Goal: Transaction & Acquisition: Obtain resource

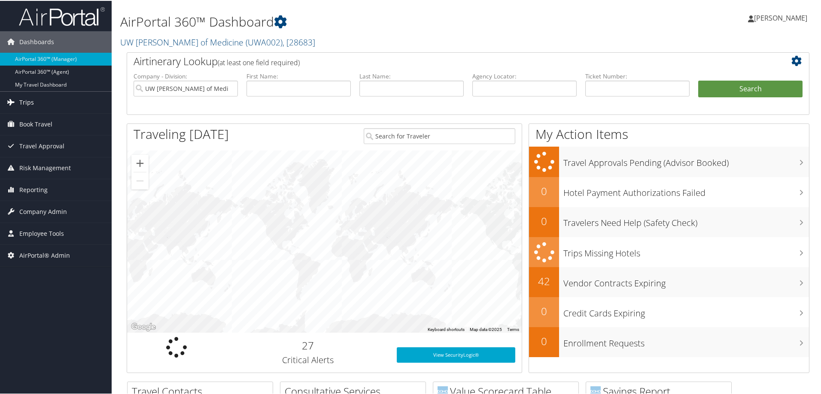
click at [51, 100] on link "Trips" at bounding box center [56, 101] width 112 height 21
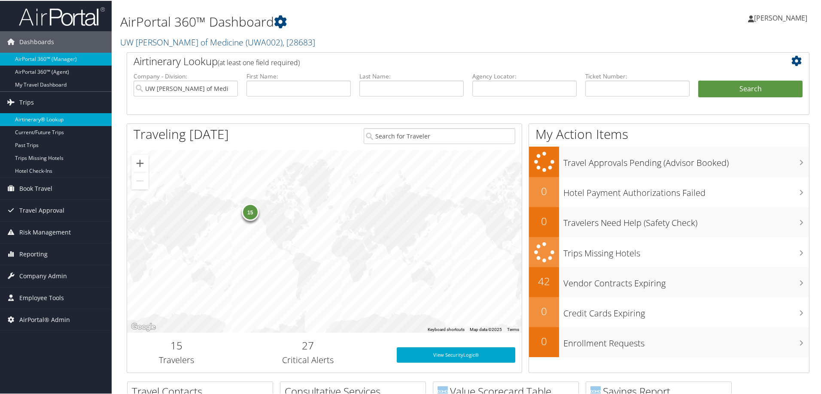
click at [47, 122] on link "Airtinerary® Lookup" at bounding box center [56, 118] width 112 height 13
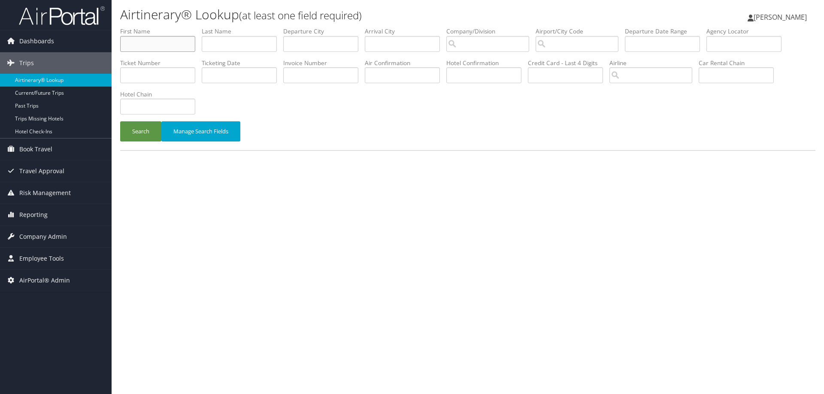
click at [135, 45] on input "text" at bounding box center [157, 44] width 75 height 16
type input "joel"
type input "patterson"
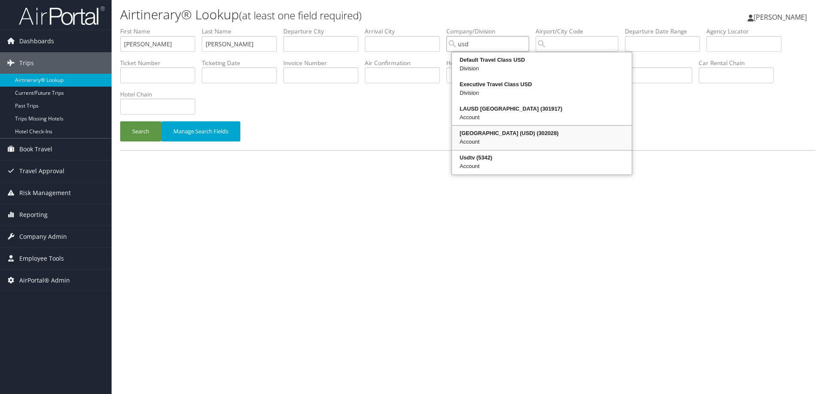
click at [509, 143] on div "Account" at bounding box center [541, 142] width 177 height 9
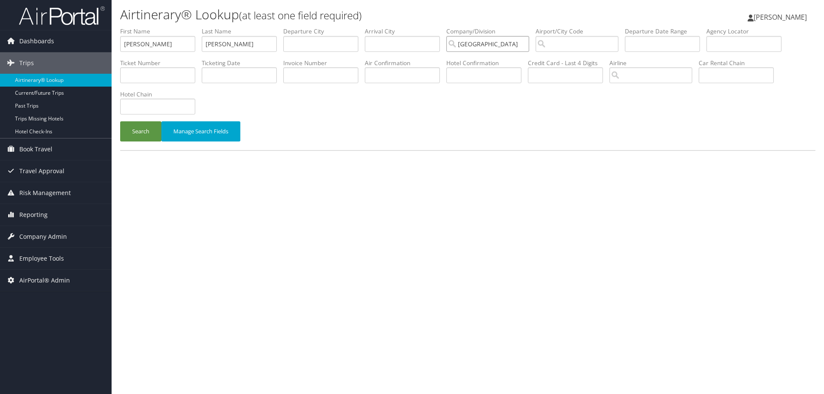
type input "[GEOGRAPHIC_DATA] (USD)"
click at [149, 121] on li "Hotel Chain" at bounding box center [161, 105] width 82 height 31
click at [146, 126] on button "Search" at bounding box center [140, 131] width 41 height 20
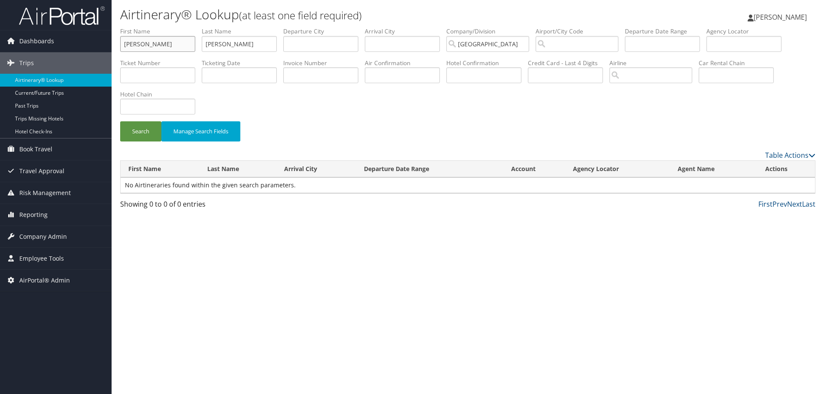
click at [170, 43] on input "joel" at bounding box center [157, 44] width 75 height 16
type input "j"
click at [120, 121] on button "Search" at bounding box center [140, 131] width 41 height 20
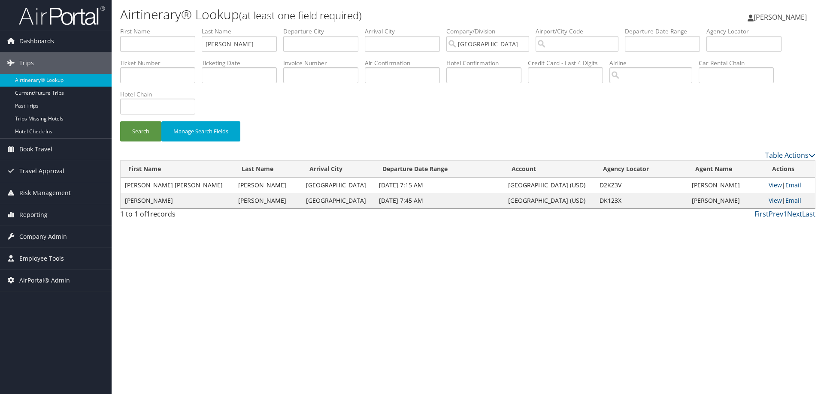
click at [601, 186] on td "D2KZ3V" at bounding box center [641, 185] width 92 height 15
copy td "D2KZ3V"
drag, startPoint x: 245, startPoint y: 39, endPoint x: 0, endPoint y: 39, distance: 245.1
click at [15, 39] on div "Dashboards AirPortal 360™ (Manager) AirPortal 360™ (Agent) My Travel Dashboard …" at bounding box center [412, 197] width 824 height 394
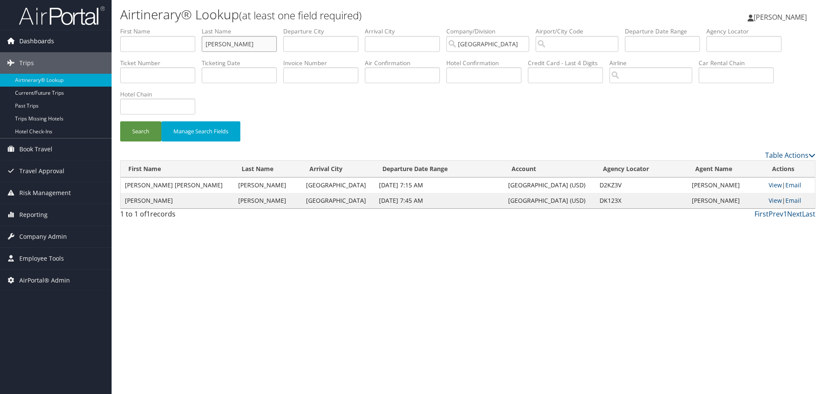
type input "spees"
click at [120, 121] on button "Search" at bounding box center [140, 131] width 41 height 20
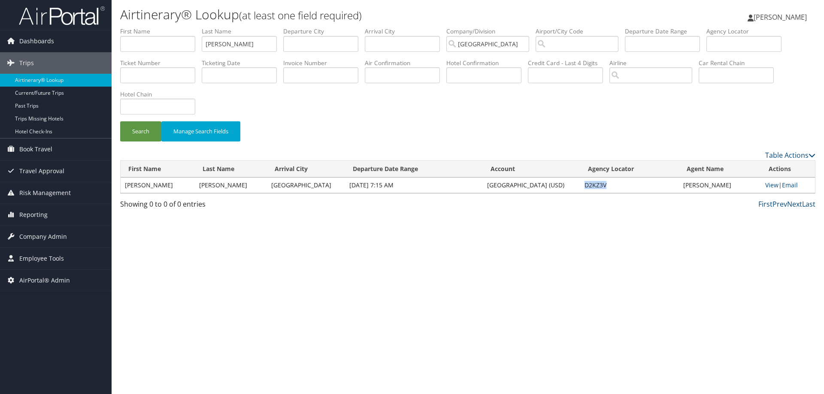
drag, startPoint x: 609, startPoint y: 186, endPoint x: 582, endPoint y: 188, distance: 27.1
click at [582, 188] on td "D2KZ3V" at bounding box center [629, 185] width 99 height 15
copy td "D2KZ3V"
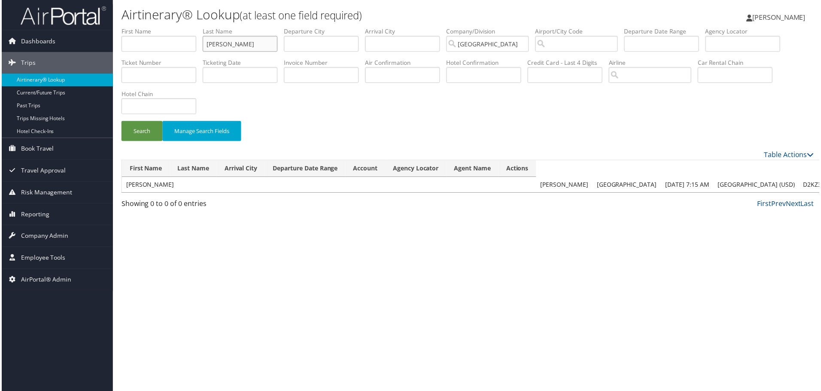
drag, startPoint x: 246, startPoint y: 45, endPoint x: 0, endPoint y: 28, distance: 246.5
click at [0, 41] on div "Dashboards AirPortal 360™ (Manager) AirPortal 360™ (Agent) My Travel Dashboard …" at bounding box center [412, 197] width 824 height 394
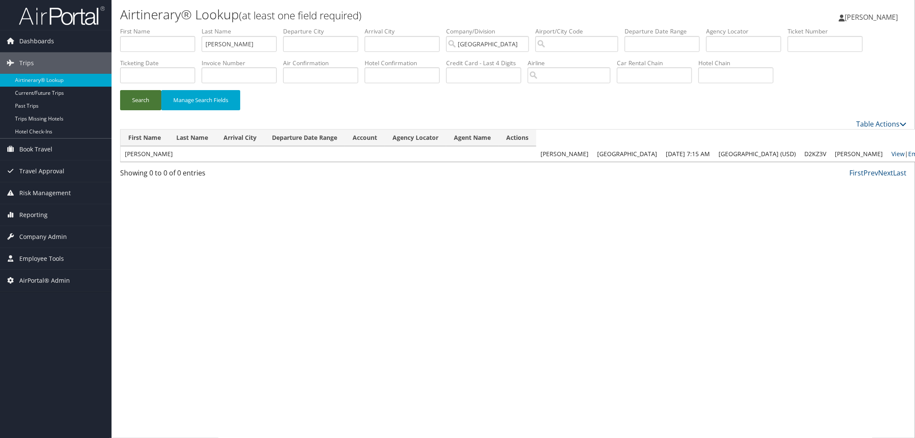
click at [158, 93] on button "Search" at bounding box center [140, 100] width 41 height 20
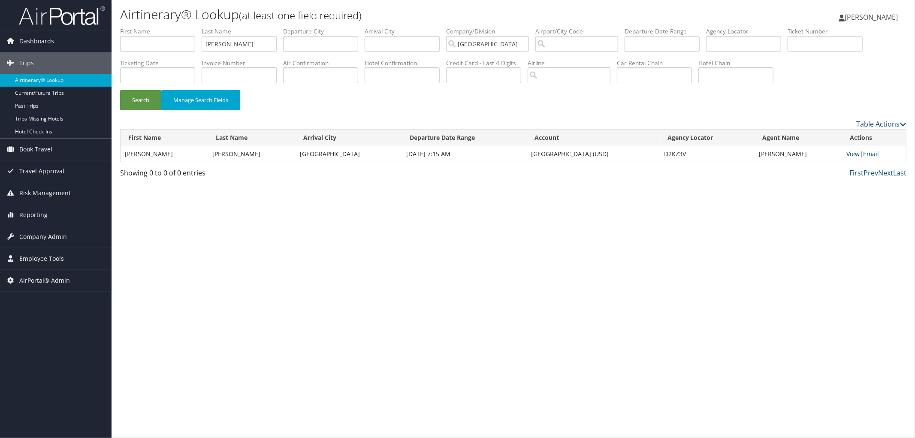
click at [824, 156] on link "View" at bounding box center [853, 154] width 13 height 8
type input "spees"
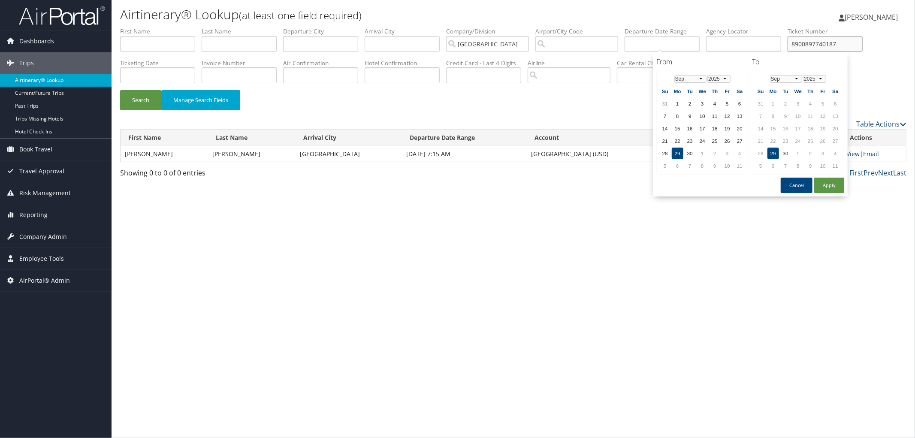
click at [120, 90] on button "Search" at bounding box center [140, 100] width 41 height 20
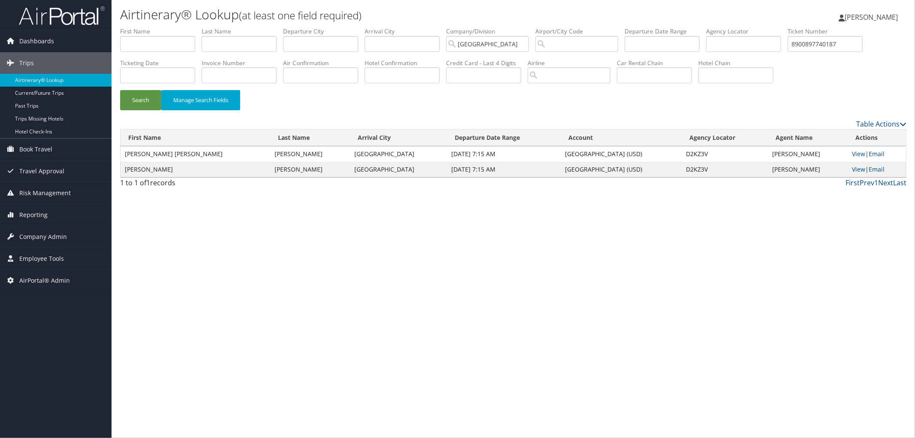
click at [723, 258] on div "Airtinerary® Lookup (at least one field required) Elliot Frenzel Elliot Frenzel…" at bounding box center [514, 219] width 804 height 438
drag, startPoint x: 674, startPoint y: 169, endPoint x: 644, endPoint y: 168, distance: 30.1
click at [644, 168] on tr "DAVID SPEES Raleigh Oct 11, 2025 7:15 AM University of San Diego (USD) D2KZ3V D…" at bounding box center [514, 169] width 786 height 15
copy tr "D2KZ3V"
drag, startPoint x: 184, startPoint y: 78, endPoint x: 0, endPoint y: 88, distance: 184.0
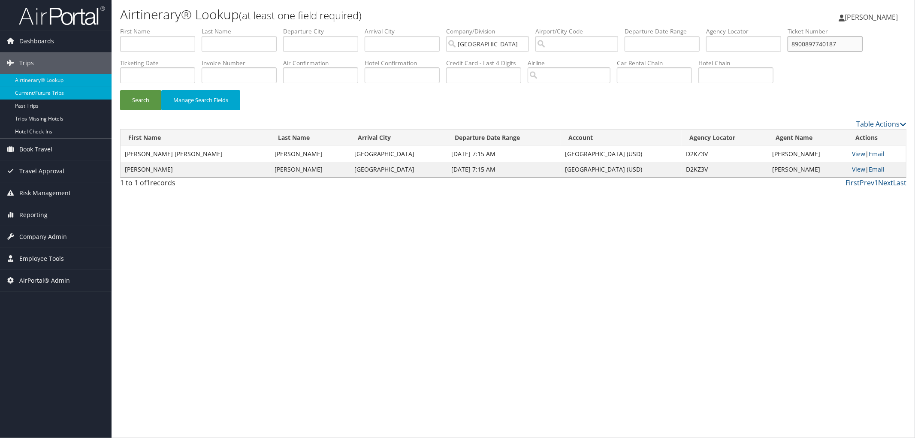
click at [0, 112] on div "Dashboards AirPortal 360™ (Manager) AirPortal 360™ (Agent) My Travel Dashboard …" at bounding box center [457, 219] width 915 height 438
click at [120, 90] on button "Search" at bounding box center [140, 100] width 41 height 20
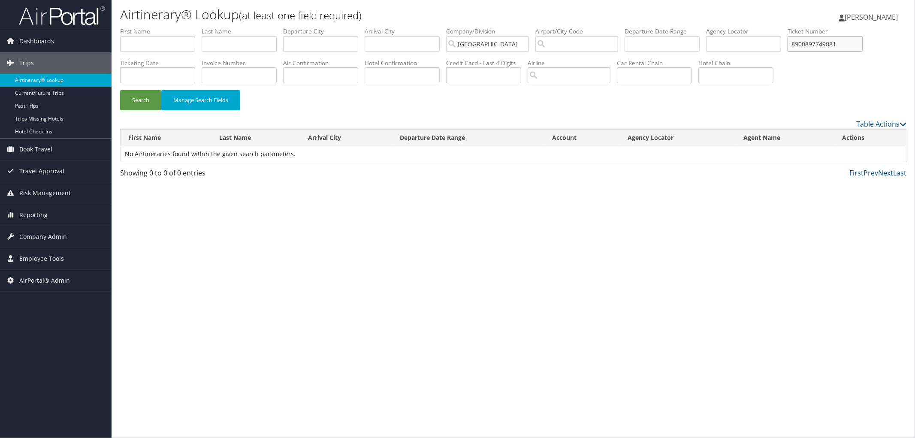
type input "8900897749881"
click at [120, 90] on button "Search" at bounding box center [140, 100] width 41 height 20
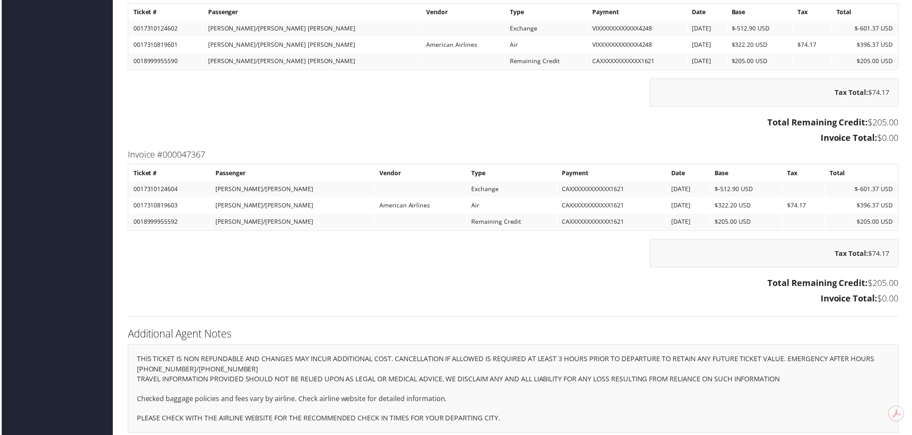
scroll to position [2136, 0]
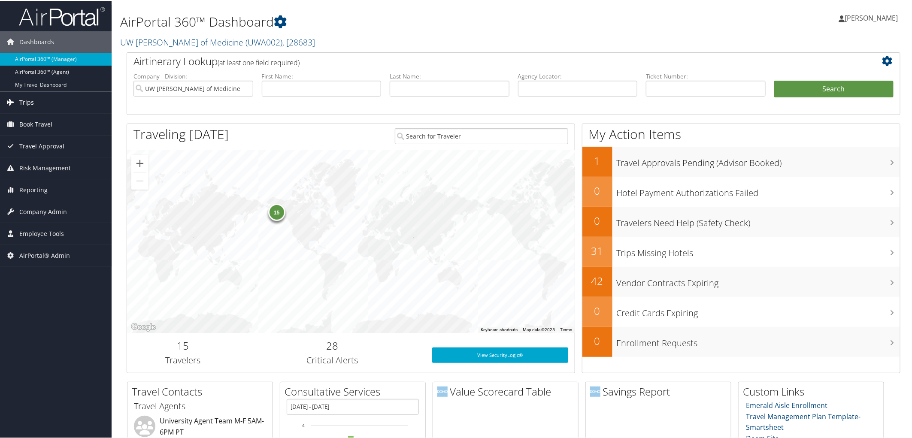
click at [67, 104] on link "Trips" at bounding box center [56, 101] width 112 height 21
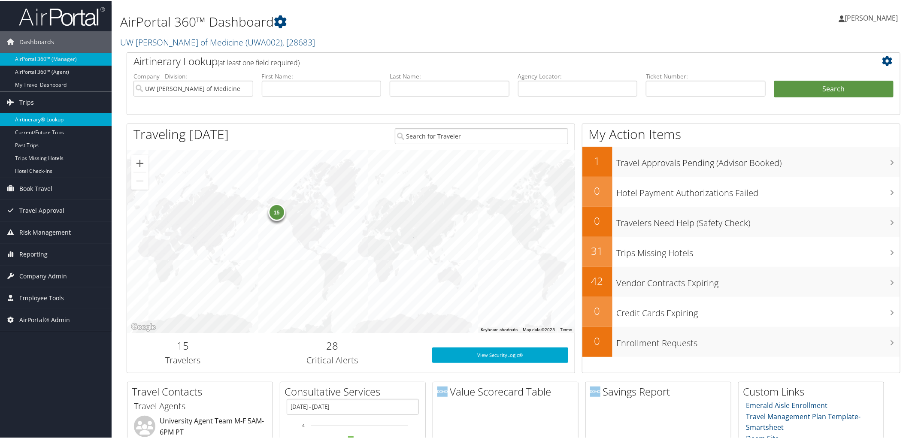
click at [66, 122] on link "Airtinerary® Lookup" at bounding box center [56, 118] width 112 height 13
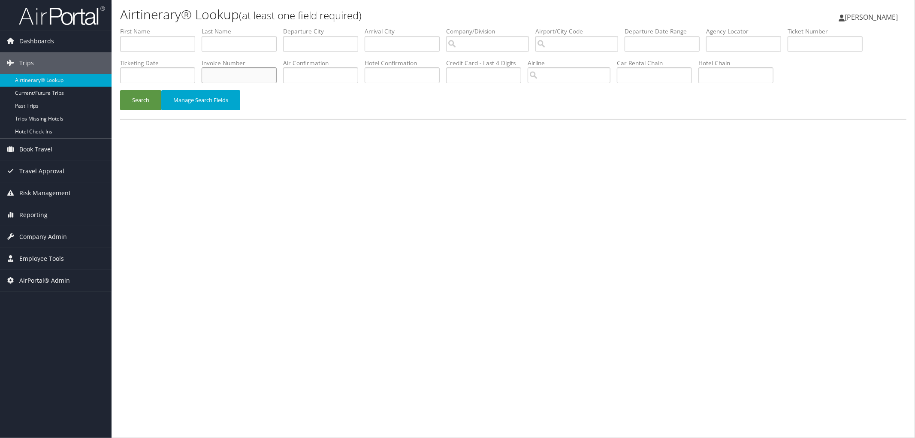
click at [277, 75] on input "text" at bounding box center [239, 75] width 75 height 16
type input "8900897776514"
click at [120, 90] on button "Search" at bounding box center [140, 100] width 41 height 20
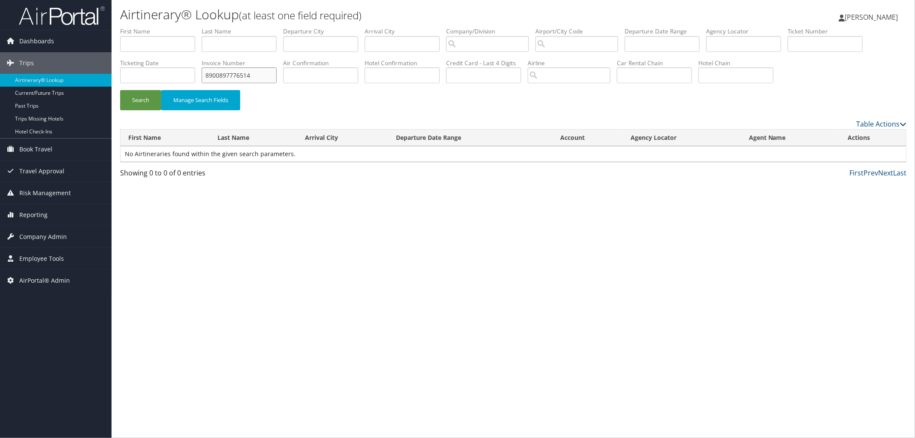
drag, startPoint x: 358, startPoint y: 79, endPoint x: 279, endPoint y: 82, distance: 78.6
click at [280, 27] on ul "First Name Last Name Departure City Arrival City Company/Division Airport/City …" at bounding box center [513, 27] width 787 height 0
click at [788, 52] on input "text" at bounding box center [825, 44] width 75 height 16
paste input "8900897776514"
type input "8900897776514"
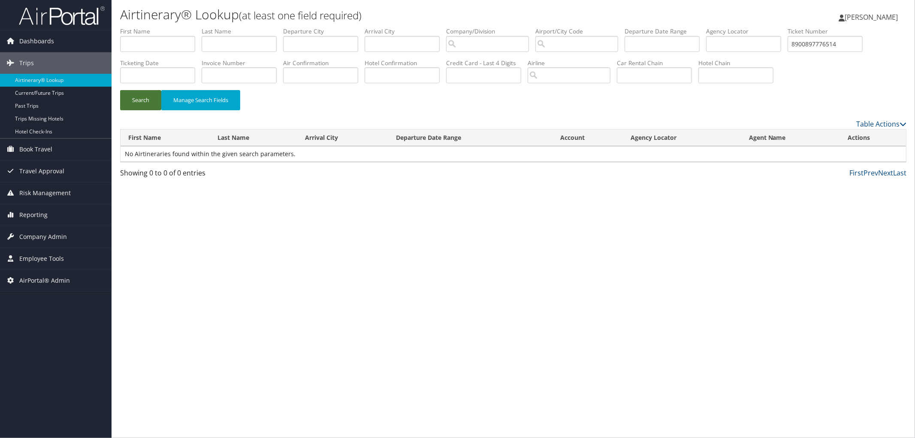
click at [151, 99] on button "Search" at bounding box center [140, 100] width 41 height 20
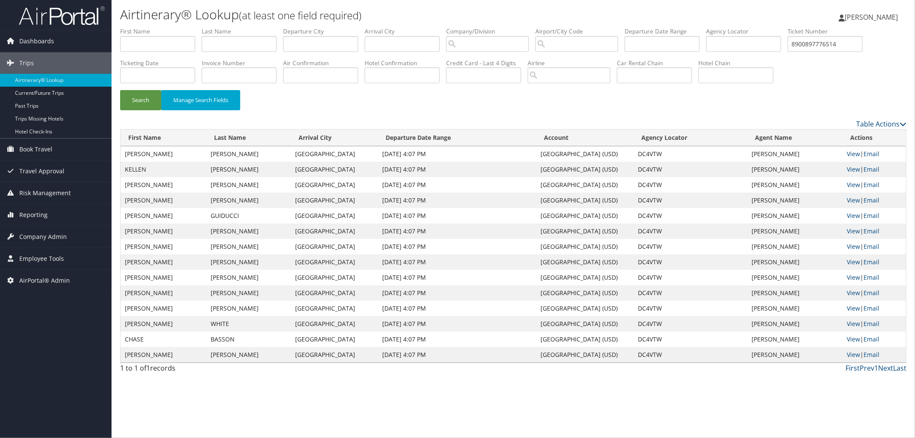
click at [654, 155] on td "DC4VTW" at bounding box center [691, 153] width 114 height 15
copy td "DC4VTW"
drag, startPoint x: 165, startPoint y: 83, endPoint x: 63, endPoint y: 59, distance: 105.4
click at [120, 86] on form "First Name Last Name Departure City Arrival City Company/Division Airport/City …" at bounding box center [513, 73] width 787 height 92
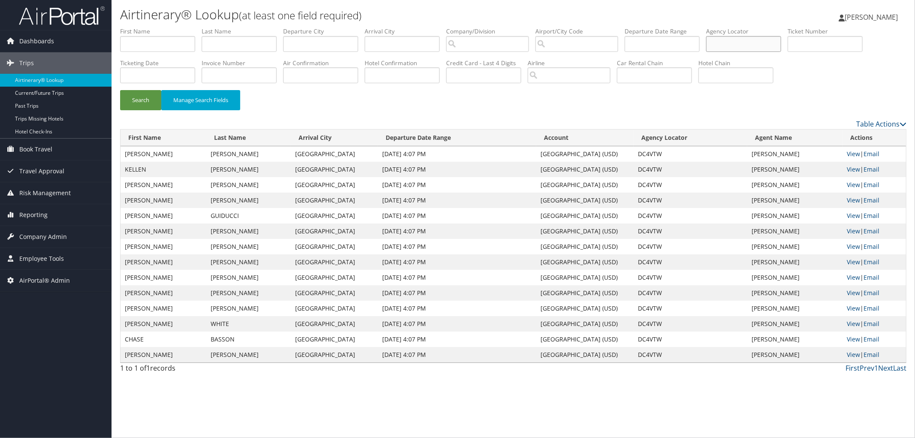
click at [752, 37] on input "text" at bounding box center [743, 44] width 75 height 16
paste input "DK2S8W"
type input "DK2S8W"
click at [137, 96] on button "Search" at bounding box center [140, 100] width 41 height 20
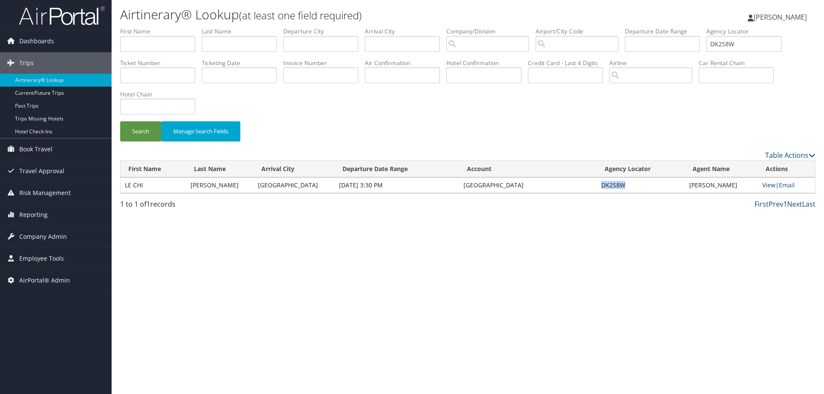
drag, startPoint x: 625, startPoint y: 186, endPoint x: 595, endPoint y: 187, distance: 30.5
click at [597, 187] on td "DK2S8W" at bounding box center [641, 185] width 88 height 15
copy td "DK2S8W"
click at [787, 181] on link "Email" at bounding box center [787, 185] width 16 height 8
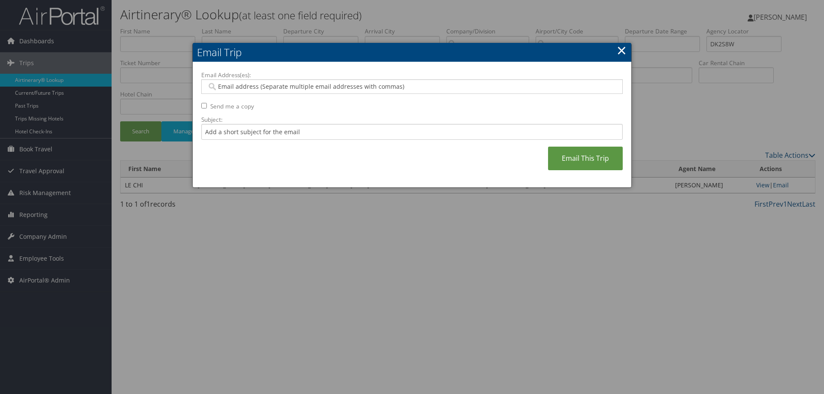
click at [276, 86] on input "Email Address(es):" at bounding box center [412, 86] width 410 height 9
type input "elliot.frenzel@cb"
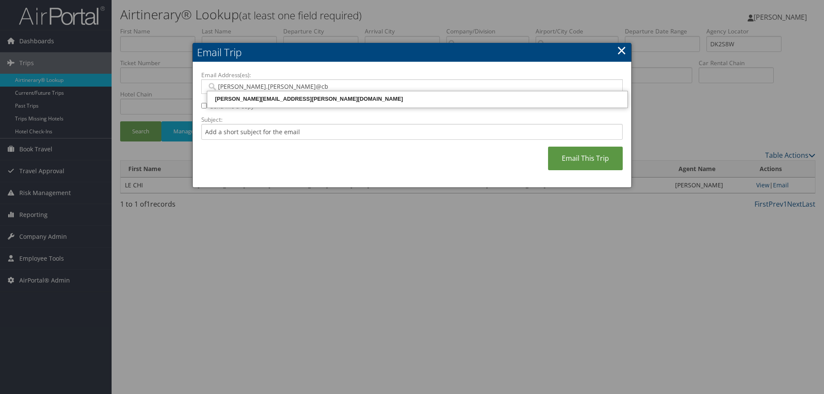
click at [299, 98] on div "ELLIOT.FRENZEL@CBTRAVEL.COM" at bounding box center [418, 99] width 418 height 9
type input "ELLIOT.FRENZEL@CBTRAVEL.COM"
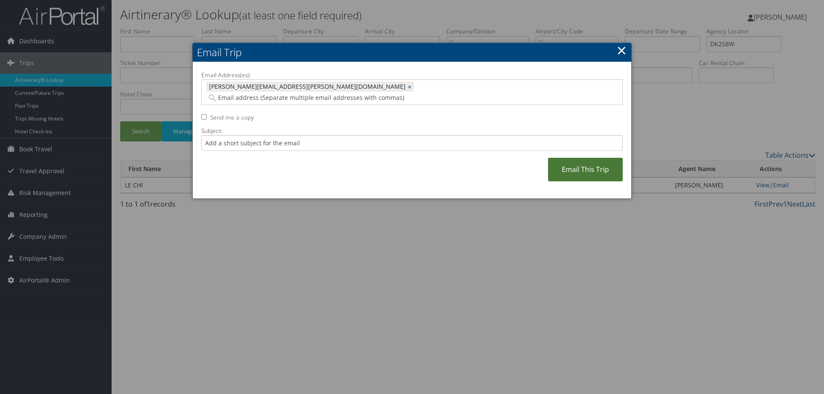
click at [576, 165] on link "Email This Trip" at bounding box center [585, 170] width 75 height 24
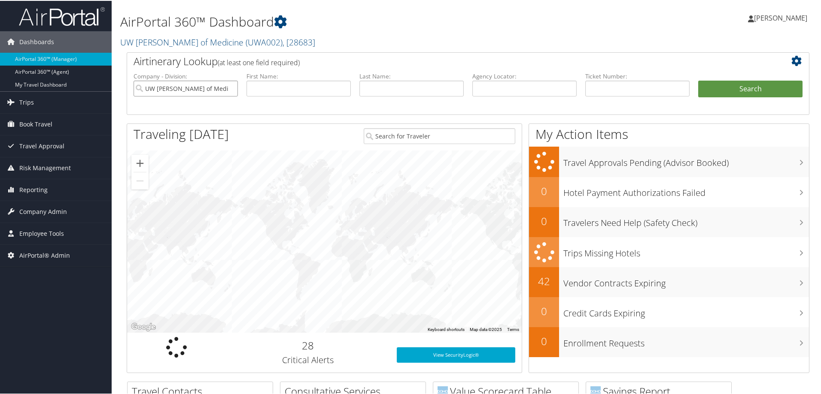
click at [227, 88] on input "UW [PERSON_NAME] of Medicine" at bounding box center [185, 88] width 104 height 16
click at [500, 79] on label "Agency Locator:" at bounding box center [524, 75] width 104 height 9
click at [500, 81] on input "text" at bounding box center [524, 88] width 104 height 16
type input "dhljv4"
click at [698, 80] on button "Search" at bounding box center [750, 88] width 104 height 17
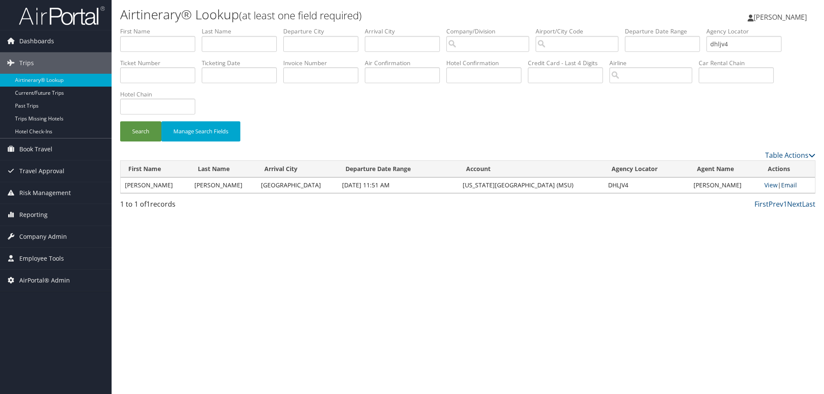
click at [796, 185] on link "Email" at bounding box center [789, 185] width 16 height 8
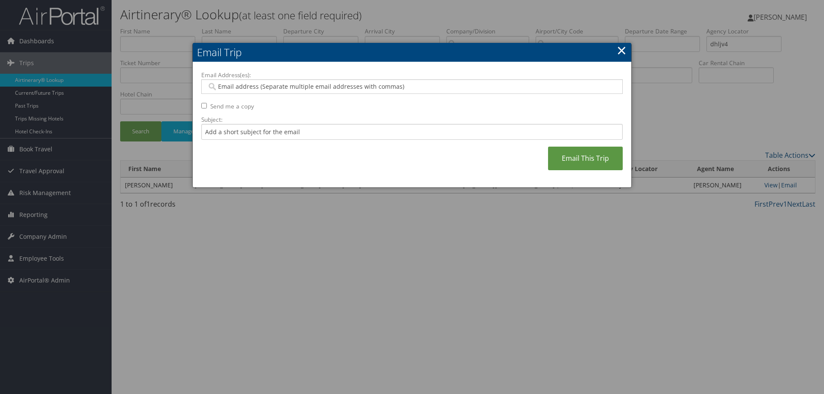
click at [260, 84] on input "Email Address(es):" at bounding box center [412, 86] width 410 height 9
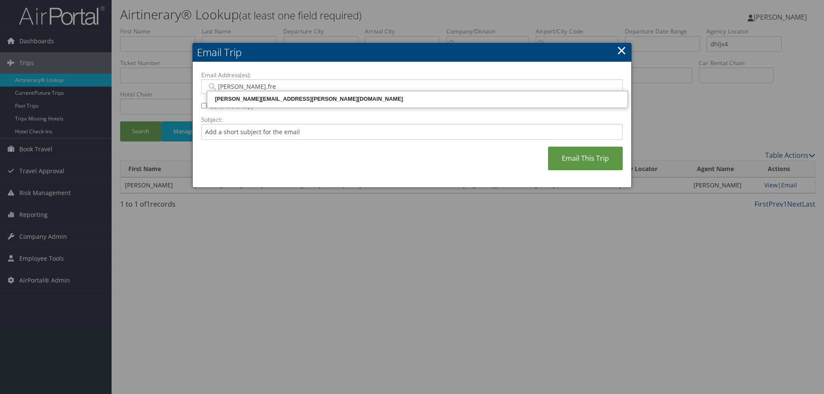
type input "[PERSON_NAME].fren"
click at [290, 100] on div "[PERSON_NAME][EMAIL_ADDRESS][PERSON_NAME][DOMAIN_NAME]" at bounding box center [418, 99] width 418 height 9
type input "[PERSON_NAME][EMAIL_ADDRESS][PERSON_NAME][DOMAIN_NAME]"
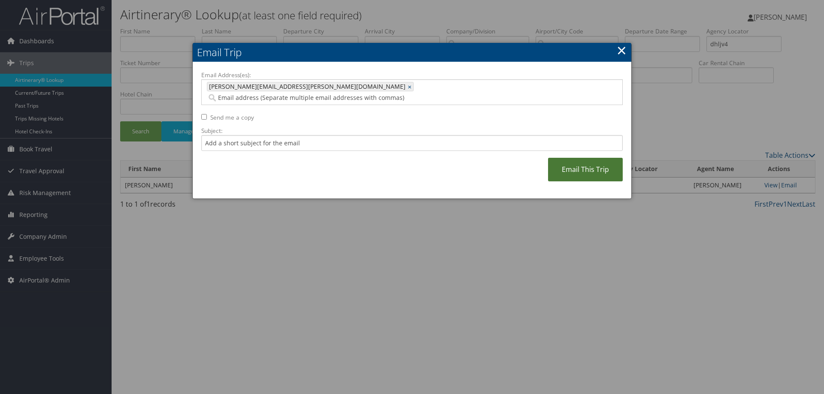
click at [608, 158] on link "Email This Trip" at bounding box center [585, 170] width 75 height 24
